Goal: Task Accomplishment & Management: Manage account settings

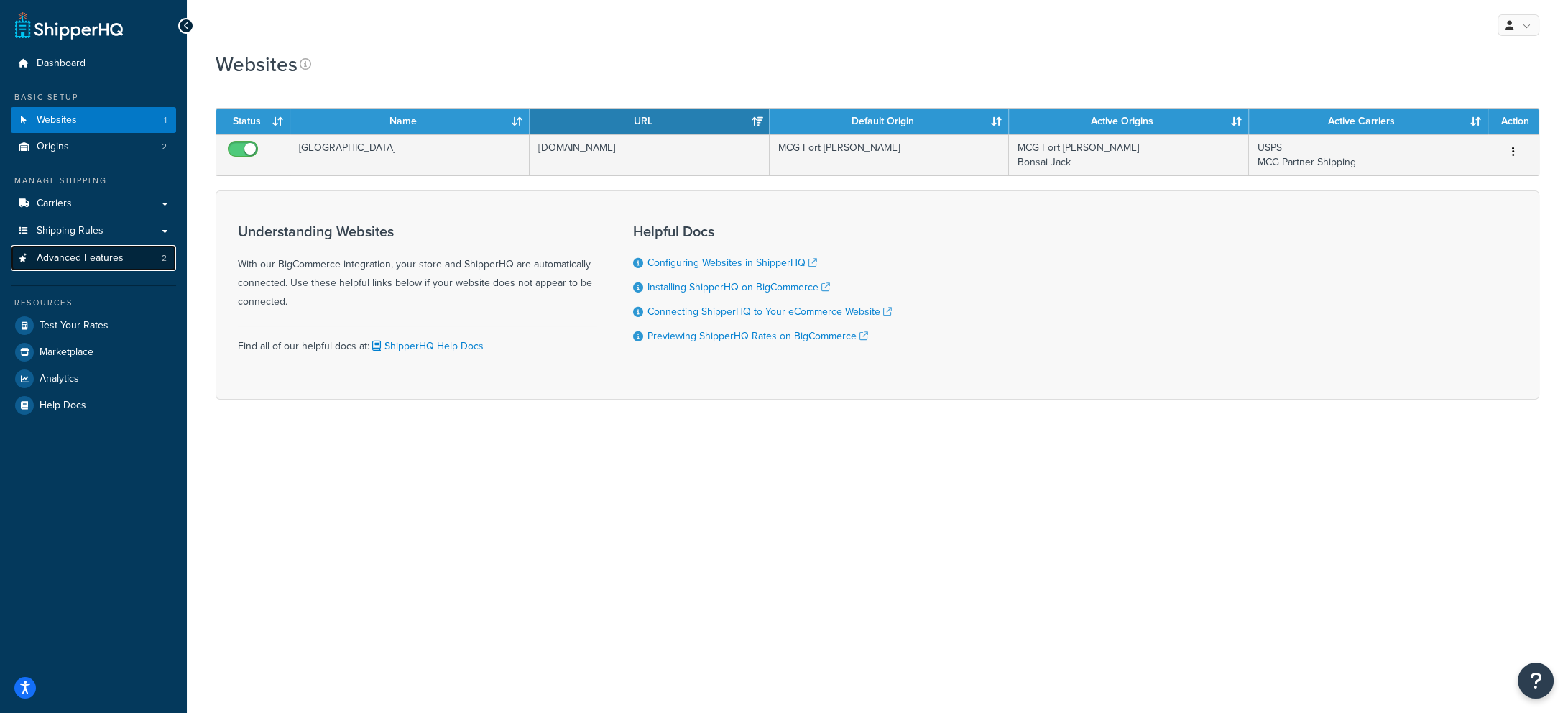
click at [125, 250] on link "Advanced Features 2" at bounding box center [93, 259] width 165 height 27
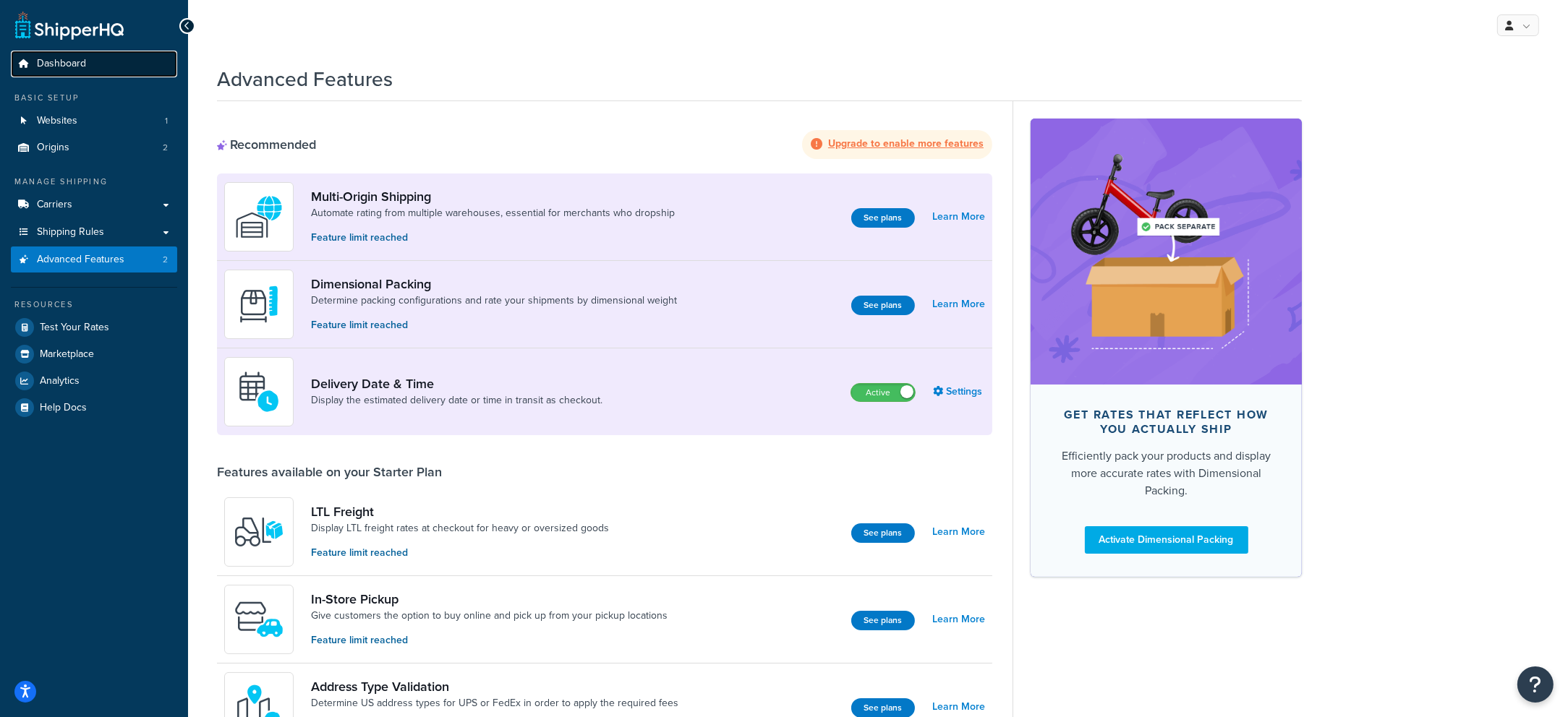
click at [82, 68] on span "Dashboard" at bounding box center [62, 64] width 49 height 13
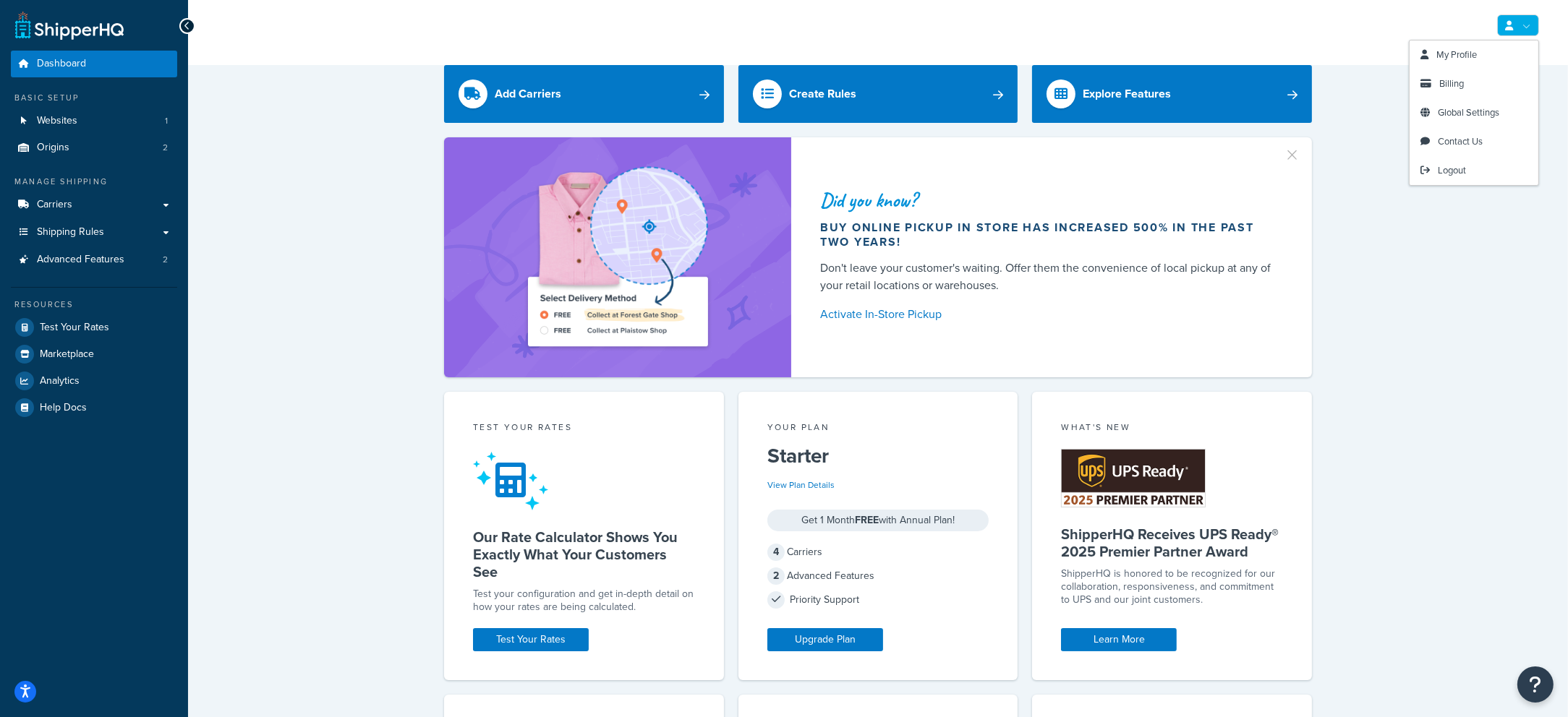
click at [1543, 29] on div "My Profile Billing Global Settings Contact Us Logout" at bounding box center [878, 25] width 1380 height 51
click at [1488, 56] on link "My Profile" at bounding box center [1474, 55] width 128 height 29
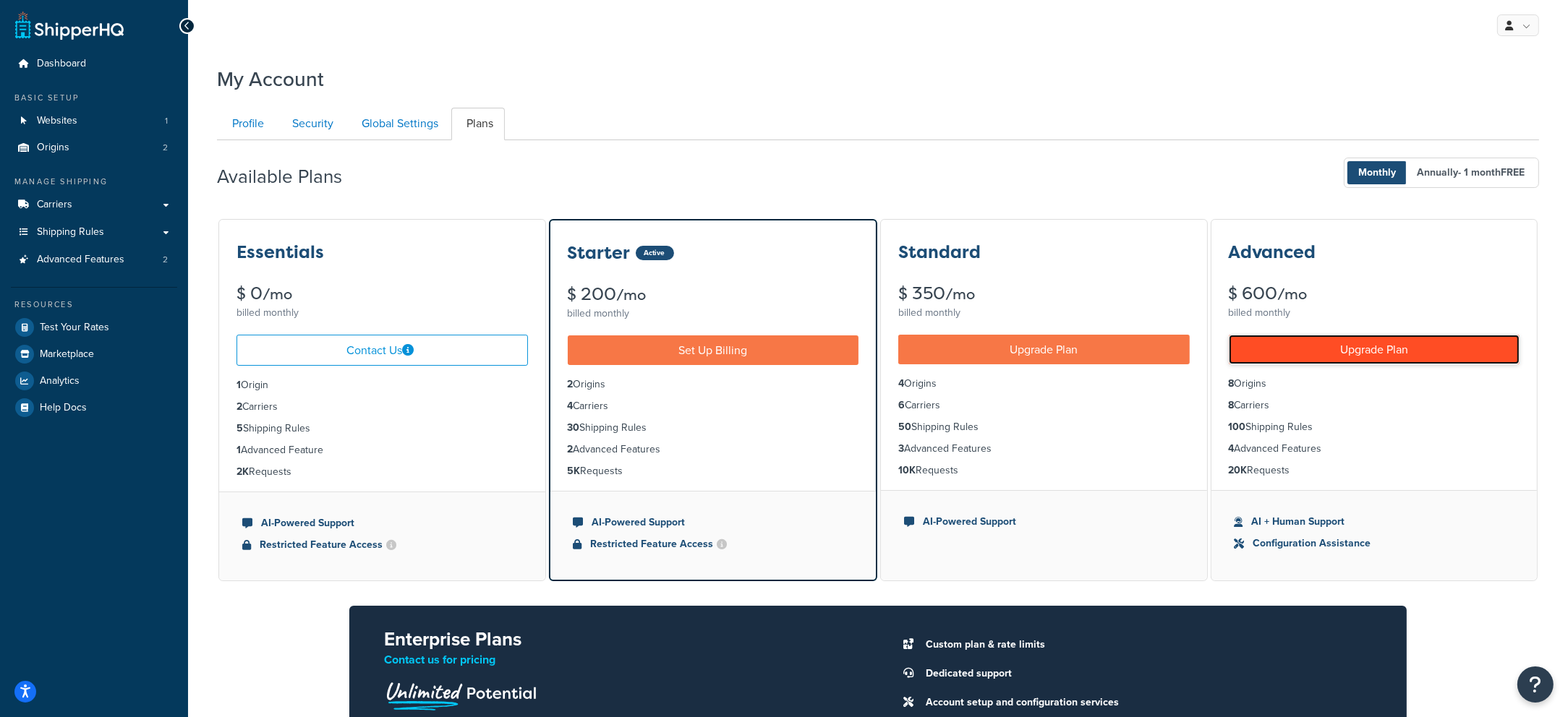
click at [1414, 344] on link "Upgrade Plan" at bounding box center [1374, 349] width 291 height 30
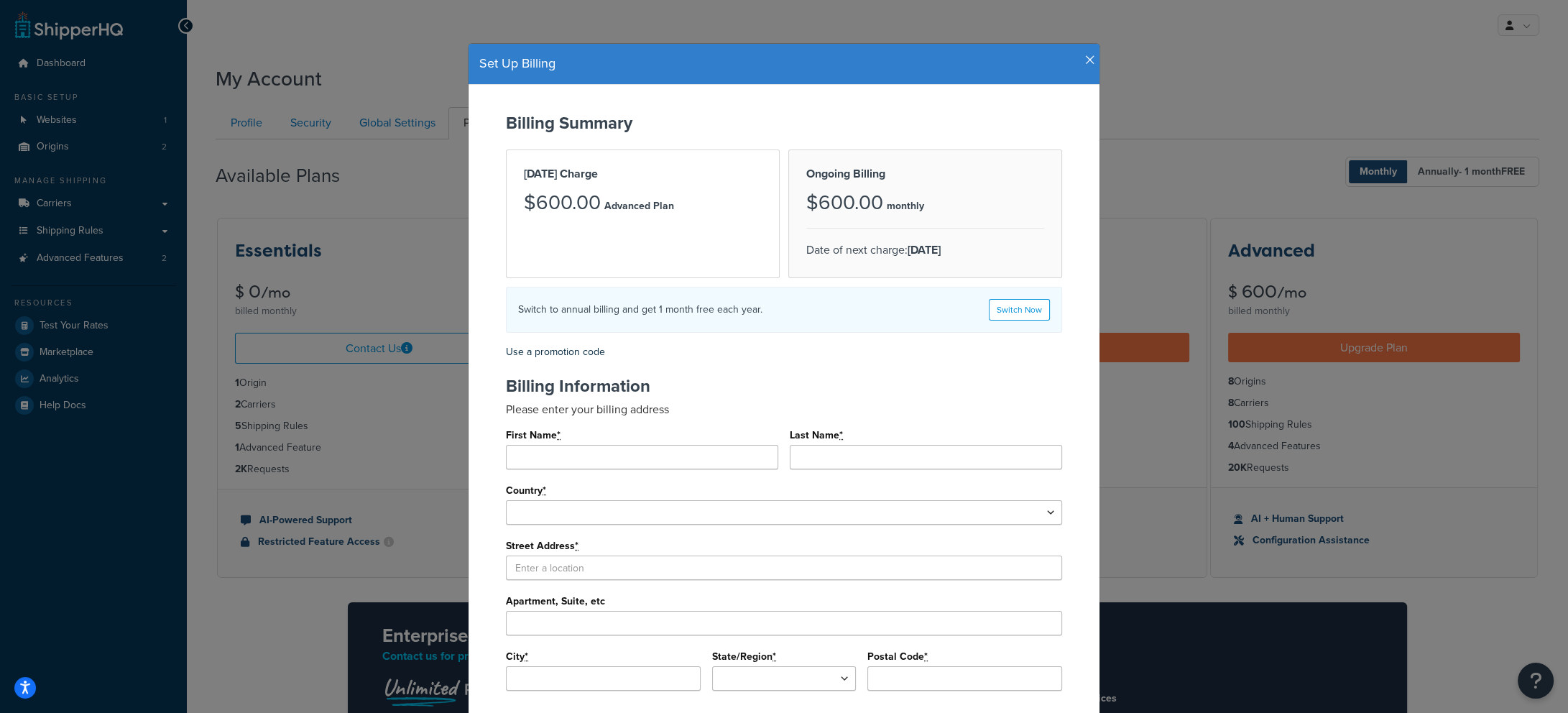
drag, startPoint x: 1066, startPoint y: 67, endPoint x: 1071, endPoint y: 61, distance: 7.8
click at [1067, 67] on h4 "Set Up Billing" at bounding box center [784, 64] width 609 height 19
click at [1076, 58] on h4 "Set Up Billing" at bounding box center [784, 64] width 609 height 19
click at [1079, 55] on h4 "Set Up Billing" at bounding box center [784, 64] width 609 height 19
click at [1085, 58] on icon "button" at bounding box center [1089, 60] width 10 height 13
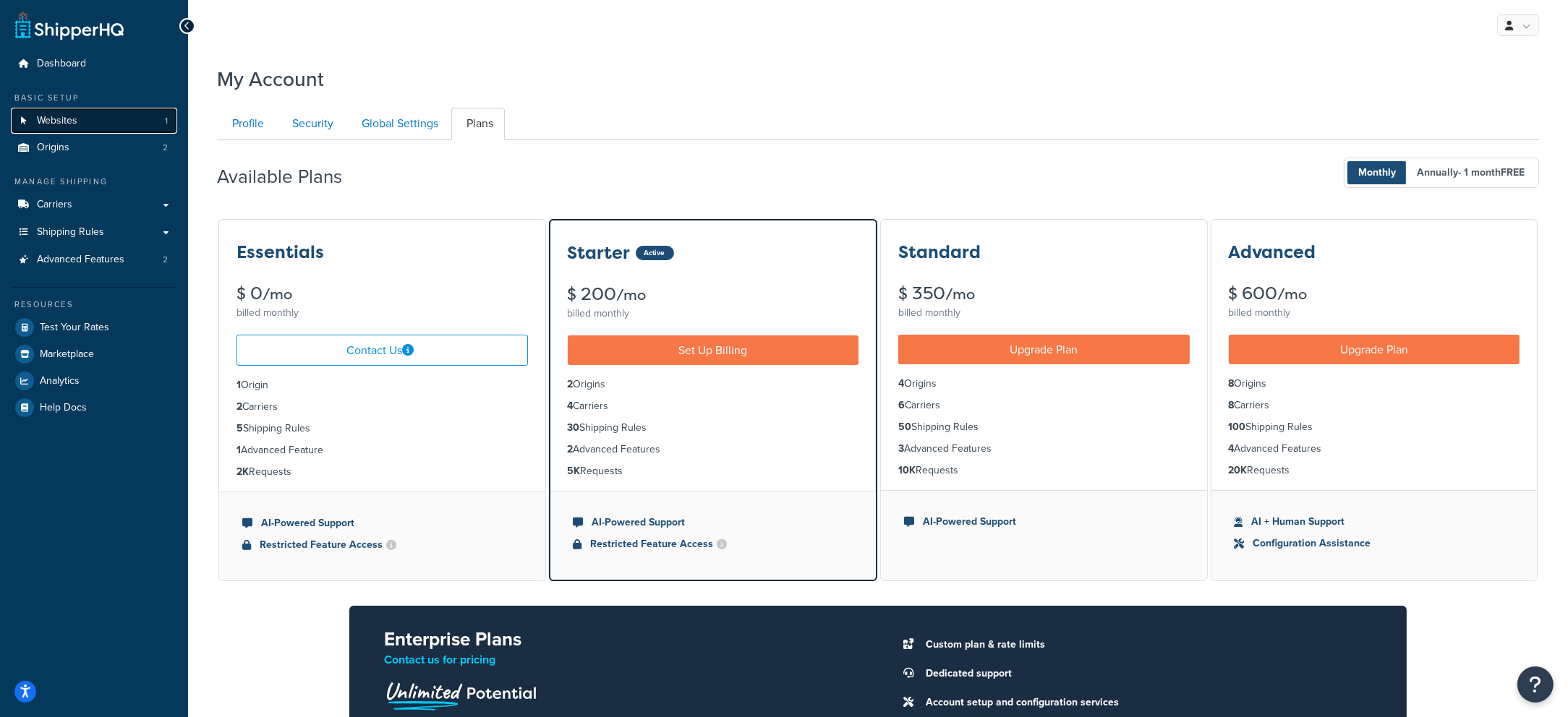
click at [105, 124] on link "Websites 1" at bounding box center [94, 121] width 166 height 27
